Goal: Communication & Community: Answer question/provide support

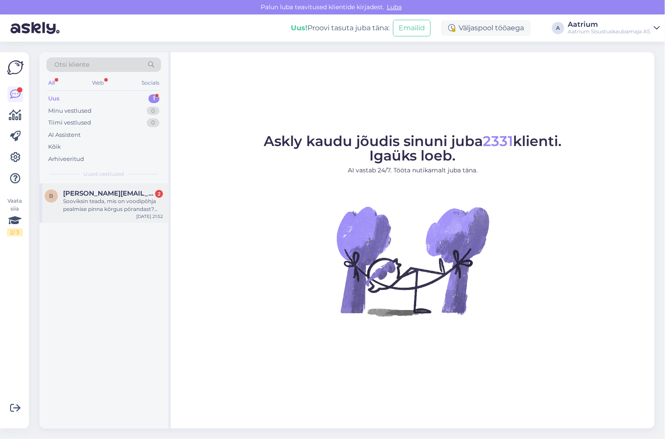
click at [125, 206] on div "Sooviksin teada, mis on voodipõhja pealmise pinna kõrgus põrandast? Tootekood: …" at bounding box center [113, 205] width 100 height 16
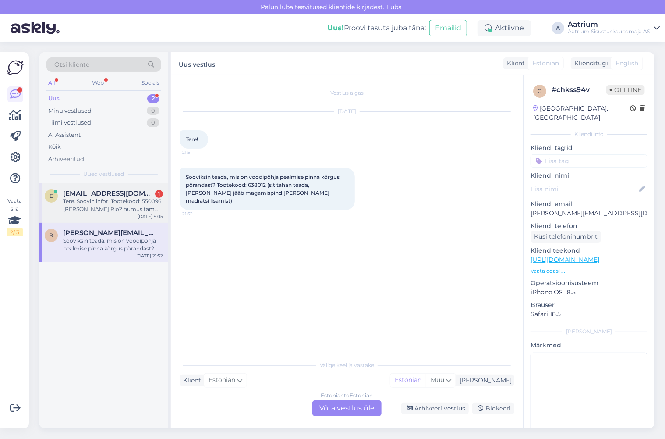
click at [102, 206] on div "Tere. Soovin infot. Tootekood: 550096 [PERSON_NAME] Rio2 humus tamm. Kui kiires…" at bounding box center [113, 205] width 100 height 16
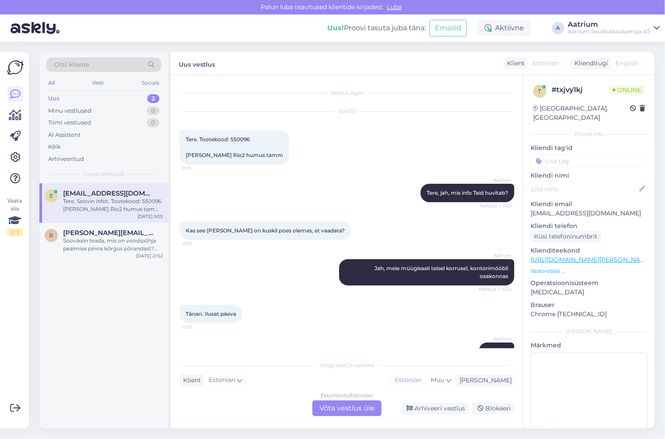
scroll to position [102, 0]
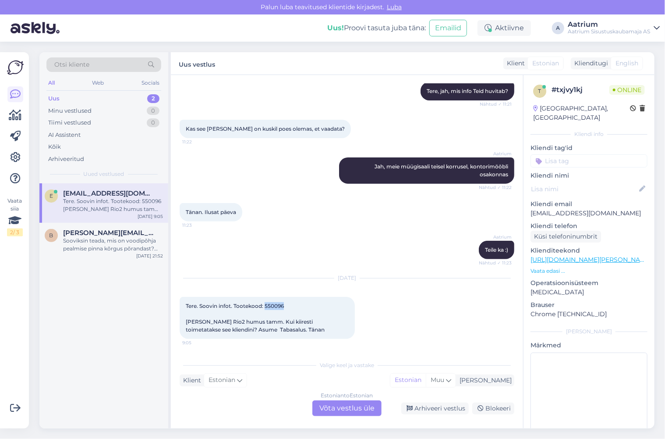
drag, startPoint x: 284, startPoint y: 304, endPoint x: 265, endPoint y: 304, distance: 19.3
click at [265, 304] on span "Tere. Soovin infot. Tootekood: 550096 [PERSON_NAME] Rio2 humus tamm. Kui kiires…" at bounding box center [255, 317] width 139 height 30
copy span "550096"
click at [363, 322] on div "[DATE] Tere. Soovin infot. Tootekood: 550096 [PERSON_NAME] Rio2 humus tamm. Kui…" at bounding box center [347, 309] width 335 height 80
click at [344, 407] on div "Estonian to Estonian Võta vestlus üle" at bounding box center [346, 408] width 69 height 16
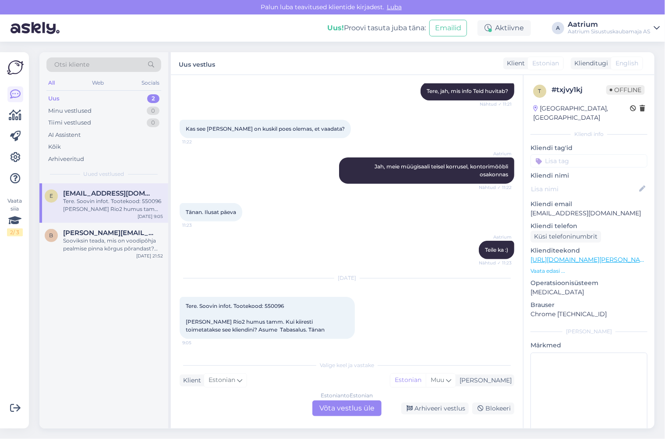
scroll to position [69, 0]
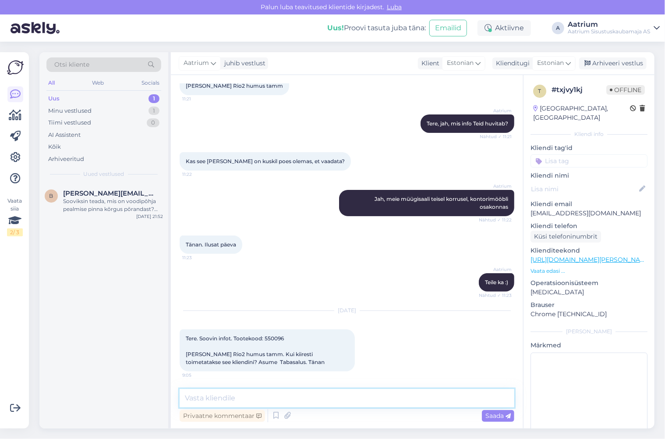
click at [299, 396] on textarea at bounding box center [347, 398] width 335 height 18
click at [311, 399] on textarea "Tere! Kui tellimus on vormistatud ja raha laekunud, siis edastame info meie" at bounding box center [347, 398] width 335 height 18
click at [300, 397] on textarea "Tere! Kui tellimus on vormistatud jaraha laekunud, siis edastame info meie" at bounding box center [347, 398] width 335 height 18
click at [363, 399] on textarea "Tere! Kui tellimus on vormistatud koos kojuveoga jaraha laekunud, siis edastame…" at bounding box center [347, 398] width 335 height 18
click at [507, 399] on textarea "Tere! Kui tellimus on vormistatud koos kojuveoga ja raha laekunud, siis edastam…" at bounding box center [347, 398] width 335 height 18
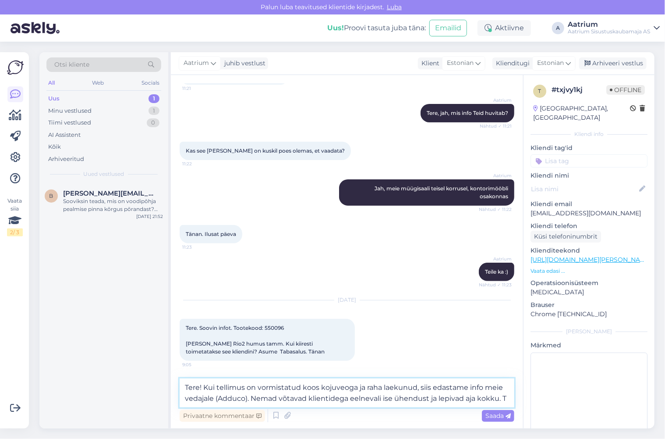
scroll to position [91, 0]
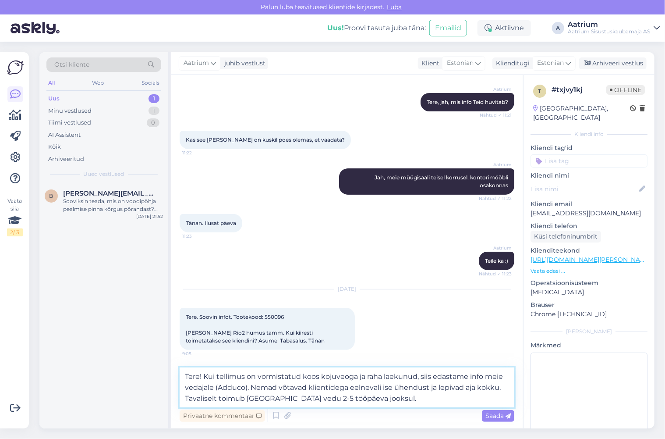
click at [381, 387] on textarea "Tere! Kui tellimus on vormistatud koos kojuveoga ja raha laekunud, siis edastam…" at bounding box center [347, 387] width 335 height 40
type textarea "Tere! Kui tellimus on vormistatud koos kojuveoga ja raha laekunud, siis edastam…"
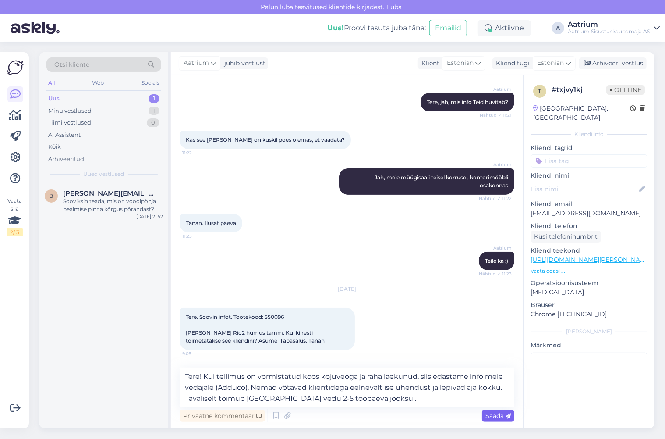
click at [490, 415] on span "Saada" at bounding box center [498, 416] width 25 height 8
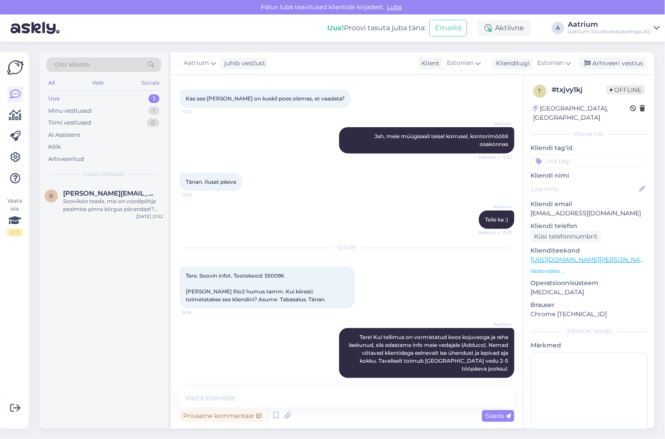
scroll to position [138, 0]
